Goal: Transaction & Acquisition: Obtain resource

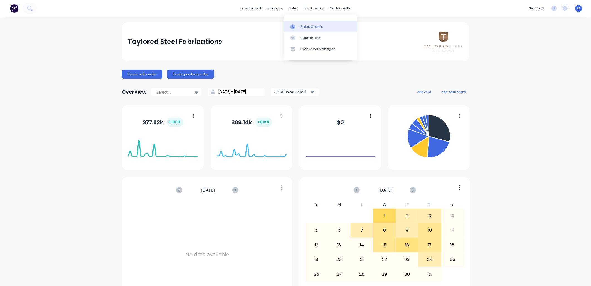
click at [305, 26] on div "Sales Orders" at bounding box center [311, 26] width 23 height 5
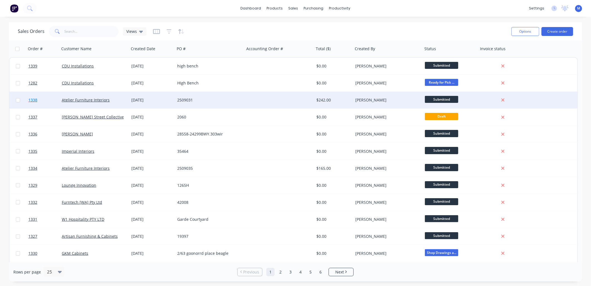
click at [37, 97] on span "1338" at bounding box center [32, 100] width 9 height 6
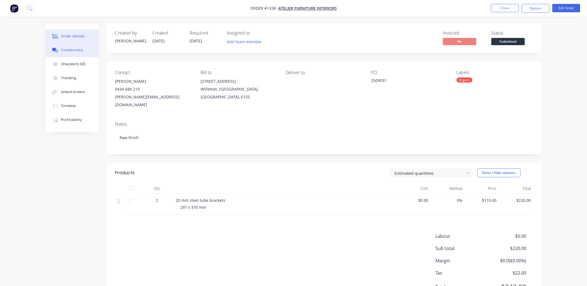
click at [73, 48] on div "Collaborate" at bounding box center [72, 50] width 22 height 5
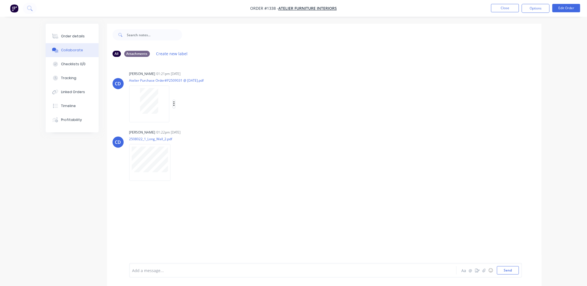
click at [173, 104] on icon "button" at bounding box center [174, 104] width 2 height 6
click at [192, 118] on button "Download" at bounding box center [210, 118] width 63 height 13
click at [175, 163] on icon "button" at bounding box center [175, 162] width 2 height 6
click at [191, 175] on button "Download" at bounding box center [211, 177] width 63 height 13
